Goal: Task Accomplishment & Management: Use online tool/utility

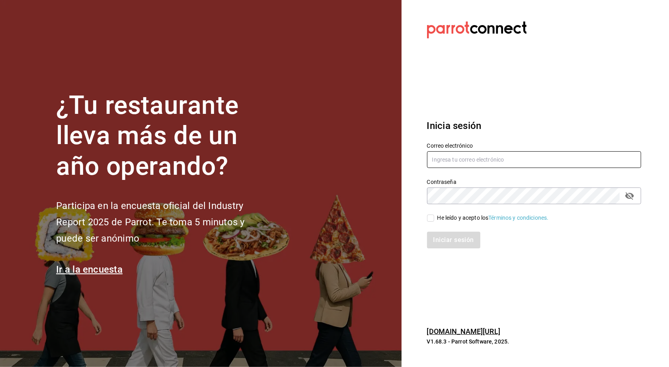
click at [449, 158] on input "text" at bounding box center [534, 159] width 214 height 17
type input "[EMAIL_ADDRESS][DOMAIN_NAME]"
click at [439, 219] on div "He leído y acepto los Términos y condiciones." at bounding box center [493, 218] width 111 height 8
click at [434, 219] on input "He leído y acepto los Términos y condiciones." at bounding box center [430, 218] width 7 height 7
checkbox input "true"
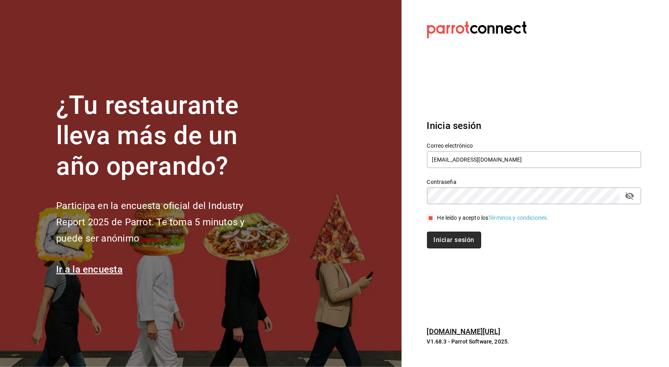
click at [441, 244] on button "Iniciar sesión" at bounding box center [454, 240] width 54 height 17
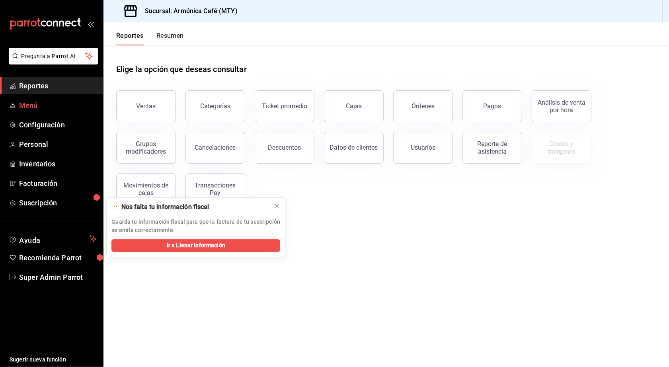
click at [21, 108] on span "Menú" at bounding box center [58, 105] width 78 height 11
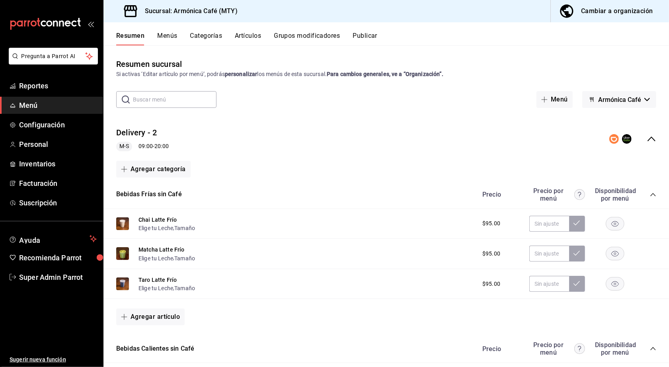
click at [647, 137] on icon "collapse-menu-row" at bounding box center [652, 139] width 10 height 10
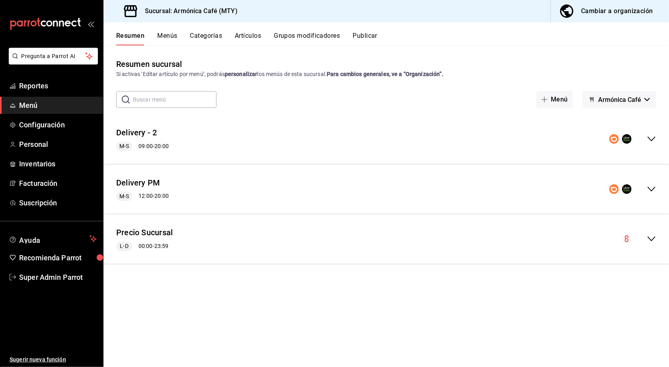
click at [643, 137] on div "collapse-menu-row" at bounding box center [633, 139] width 47 height 10
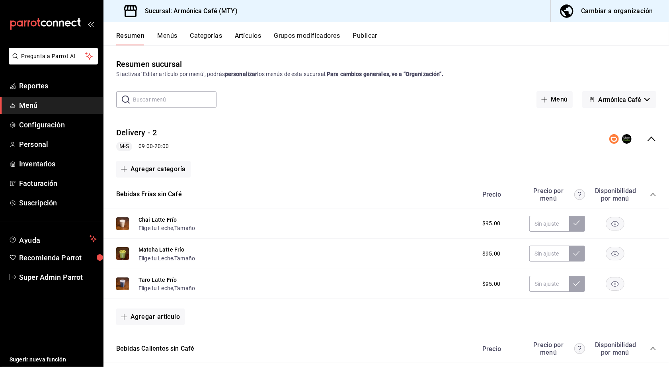
click at [650, 192] on icon "collapse-category-row" at bounding box center [653, 194] width 6 height 6
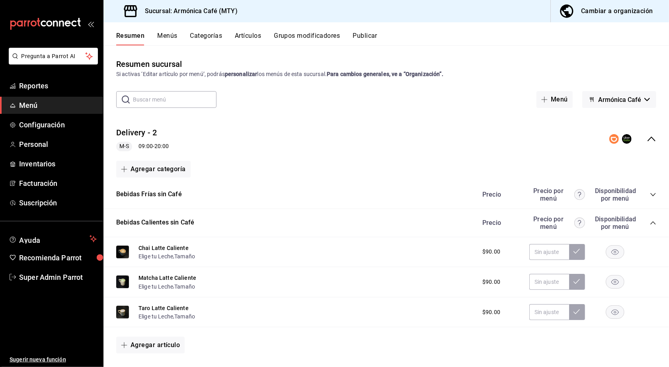
click at [651, 221] on icon "collapse-category-row" at bounding box center [653, 222] width 5 height 3
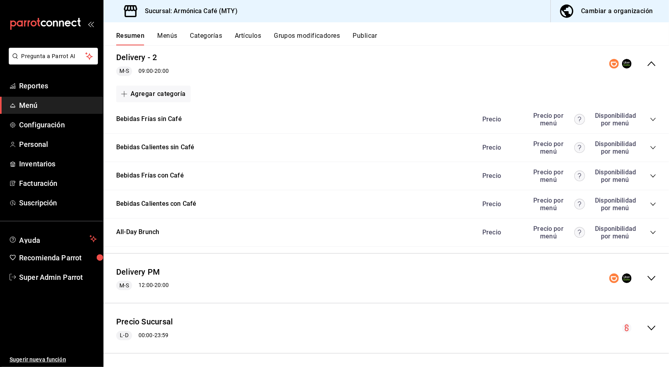
scroll to position [74, 0]
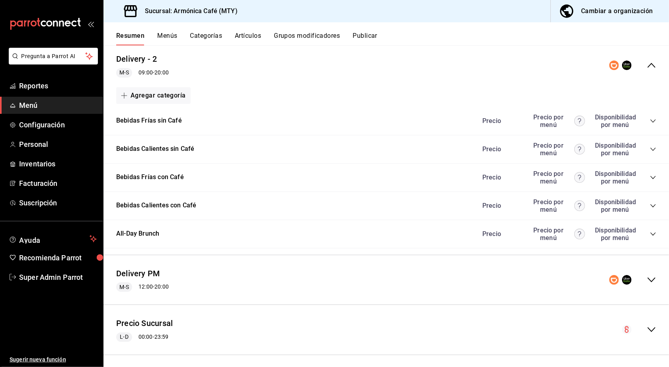
click at [647, 277] on icon "collapse-menu-row" at bounding box center [652, 280] width 10 height 10
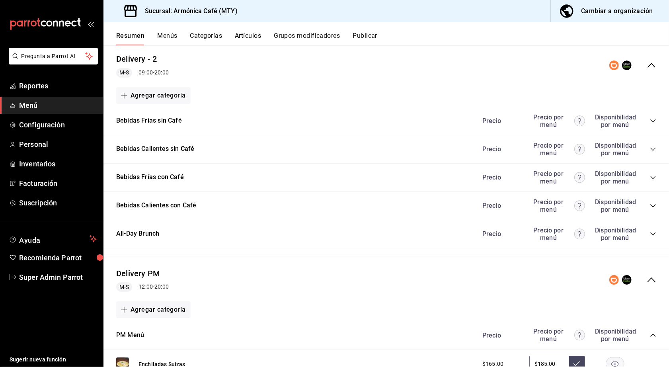
scroll to position [232, 0]
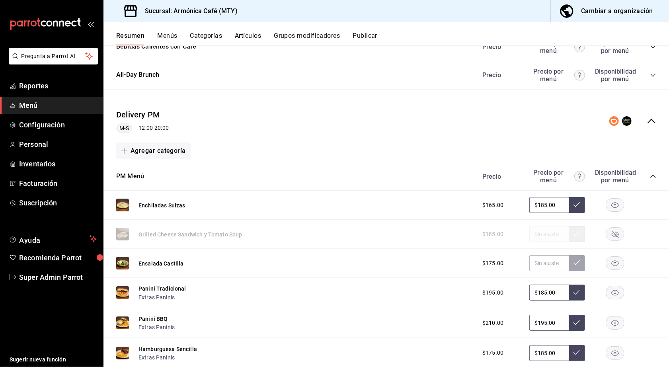
click at [650, 173] on icon "collapse-category-row" at bounding box center [653, 176] width 6 height 6
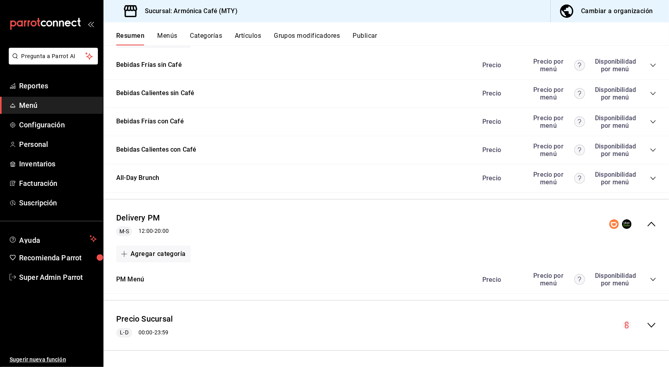
scroll to position [126, 0]
